Goal: Information Seeking & Learning: Learn about a topic

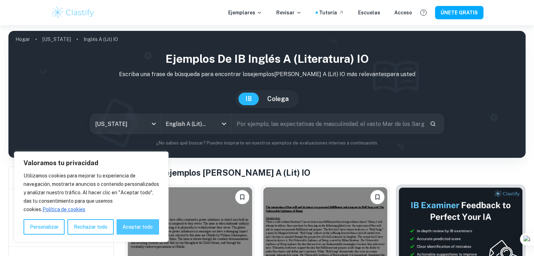
click at [116, 229] on button "Aceptar todo" at bounding box center [137, 226] width 42 height 15
checkbox input "true"
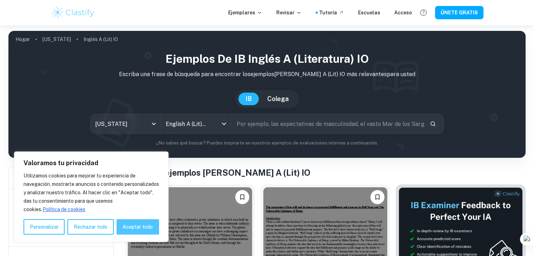
checkbox input "true"
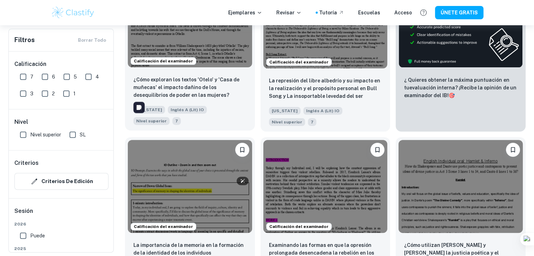
scroll to position [249, 0]
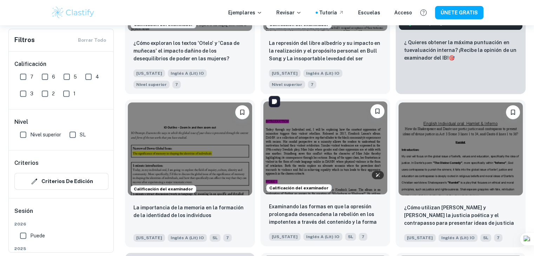
click at [294, 117] on img at bounding box center [325, 147] width 124 height 93
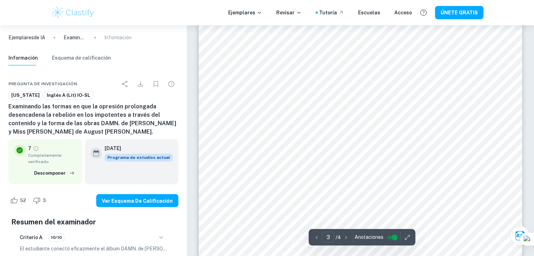
scroll to position [1066, 0]
type input "4"
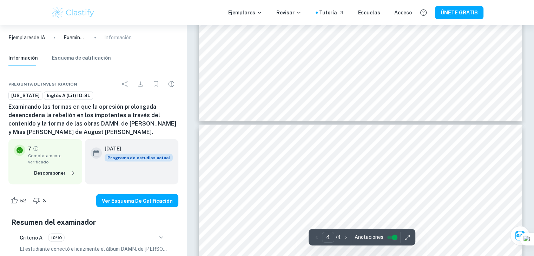
scroll to position [1277, 0]
